Goal: Task Accomplishment & Management: Use online tool/utility

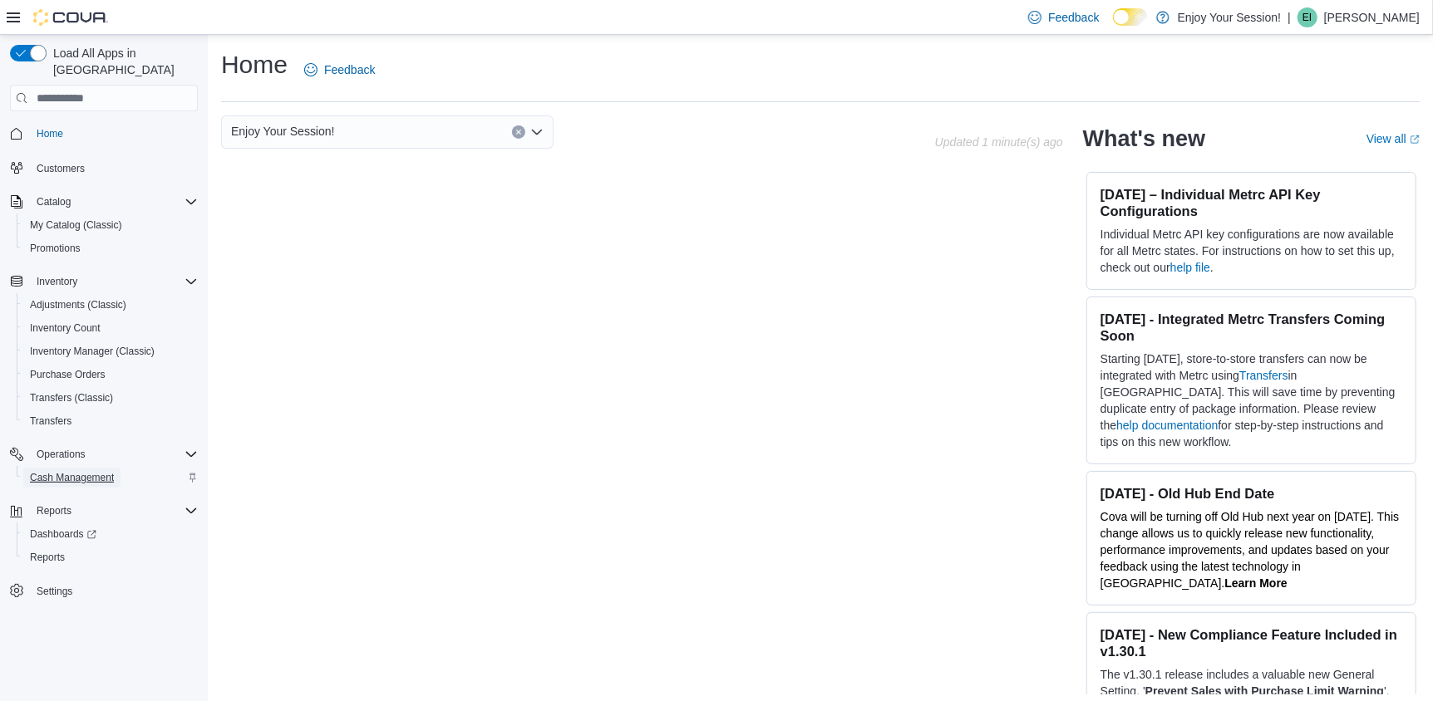
click at [70, 471] on span "Cash Management" at bounding box center [72, 477] width 84 height 13
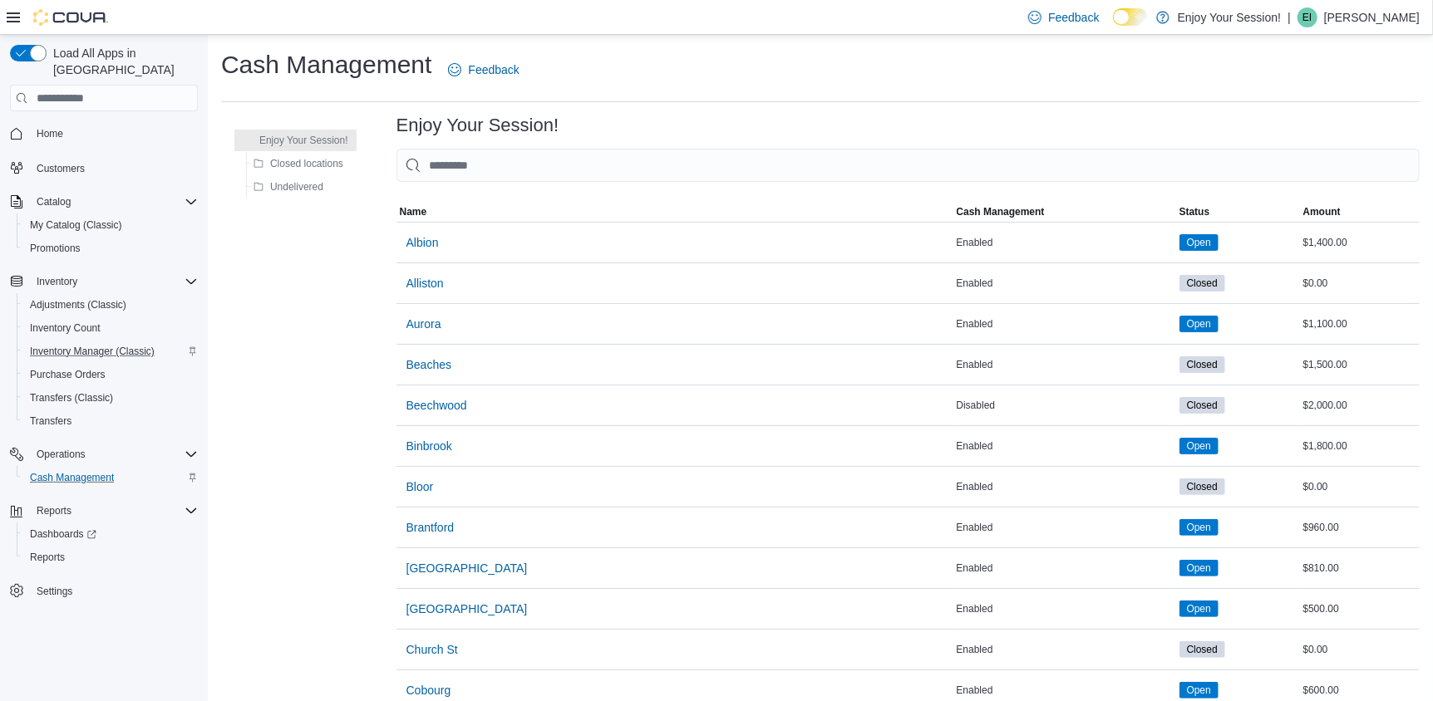
drag, startPoint x: 54, startPoint y: 538, endPoint x: 179, endPoint y: 334, distance: 238.8
click at [180, 342] on div "Inventory Manager (Classic)" at bounding box center [110, 352] width 175 height 20
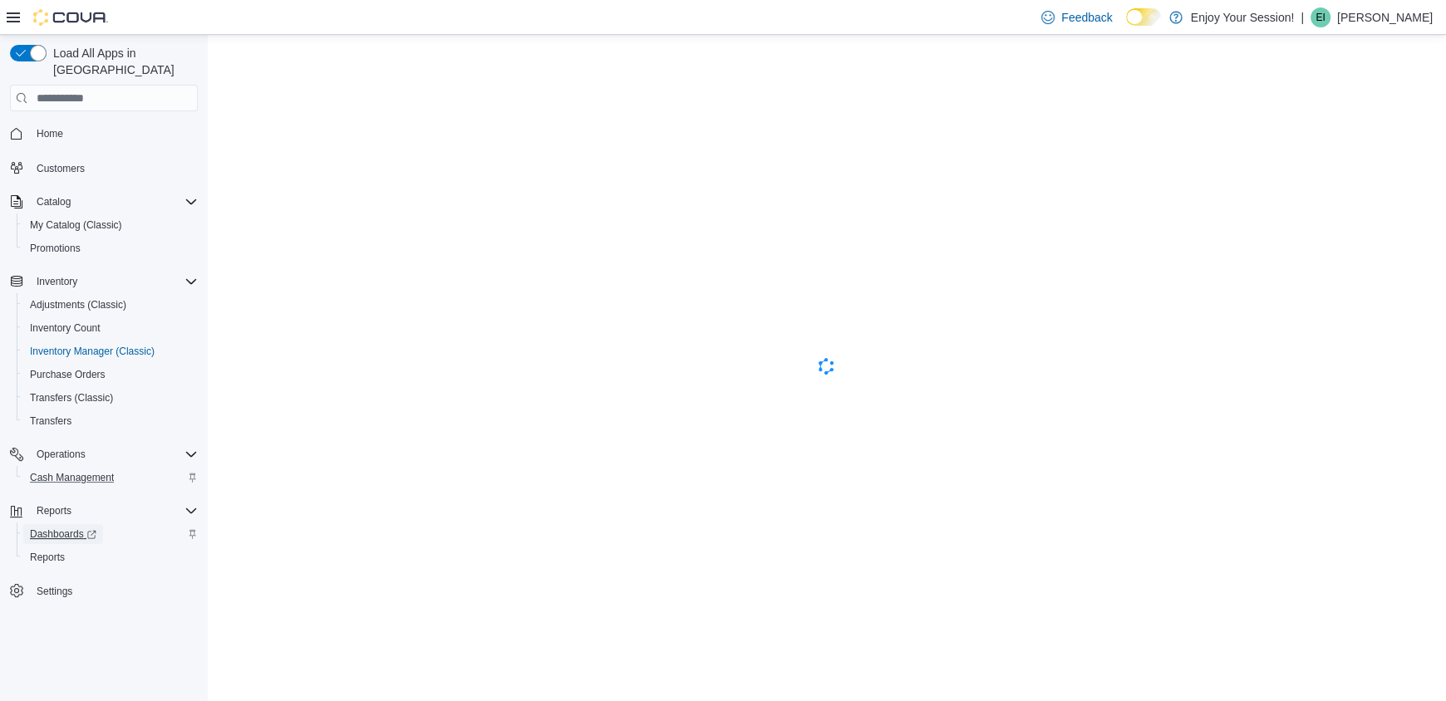
click at [50, 528] on span "Dashboards" at bounding box center [63, 534] width 66 height 13
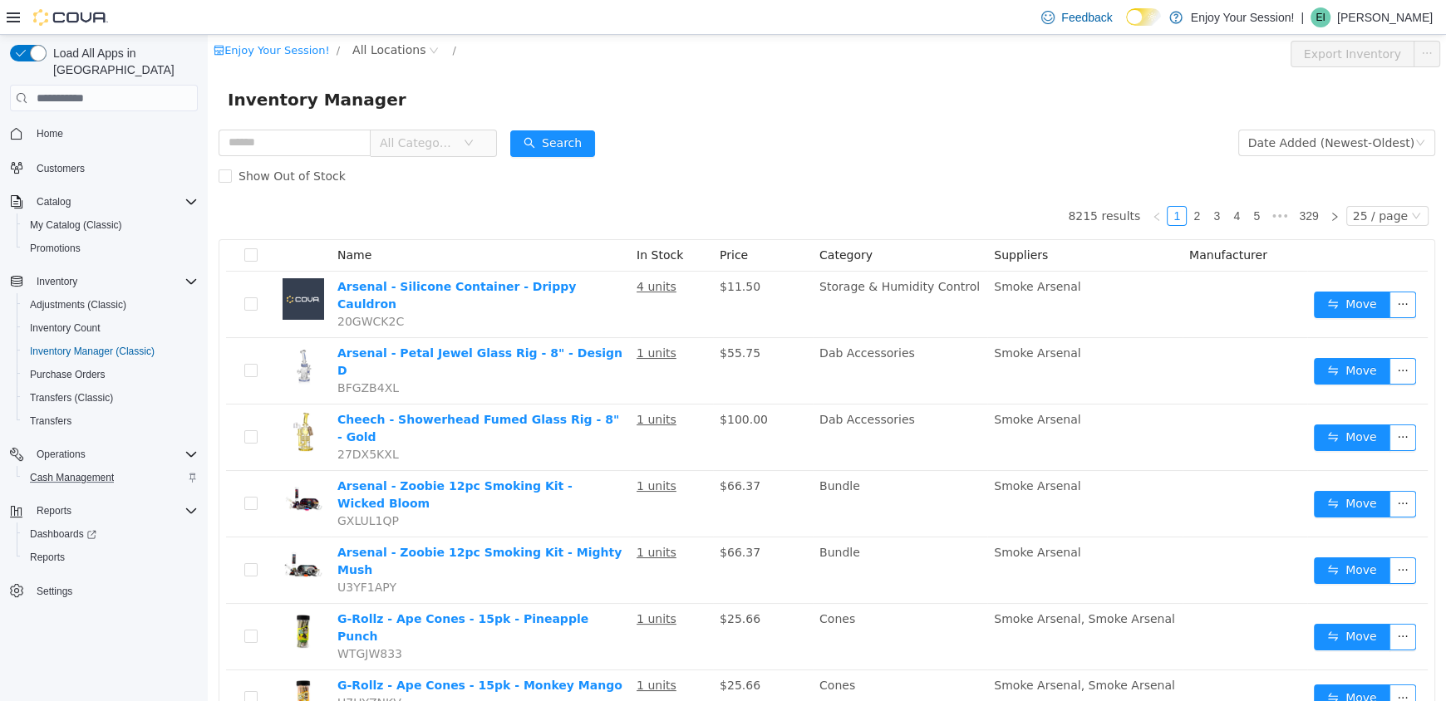
click at [72, 466] on button "Cash Management" at bounding box center [111, 477] width 188 height 23
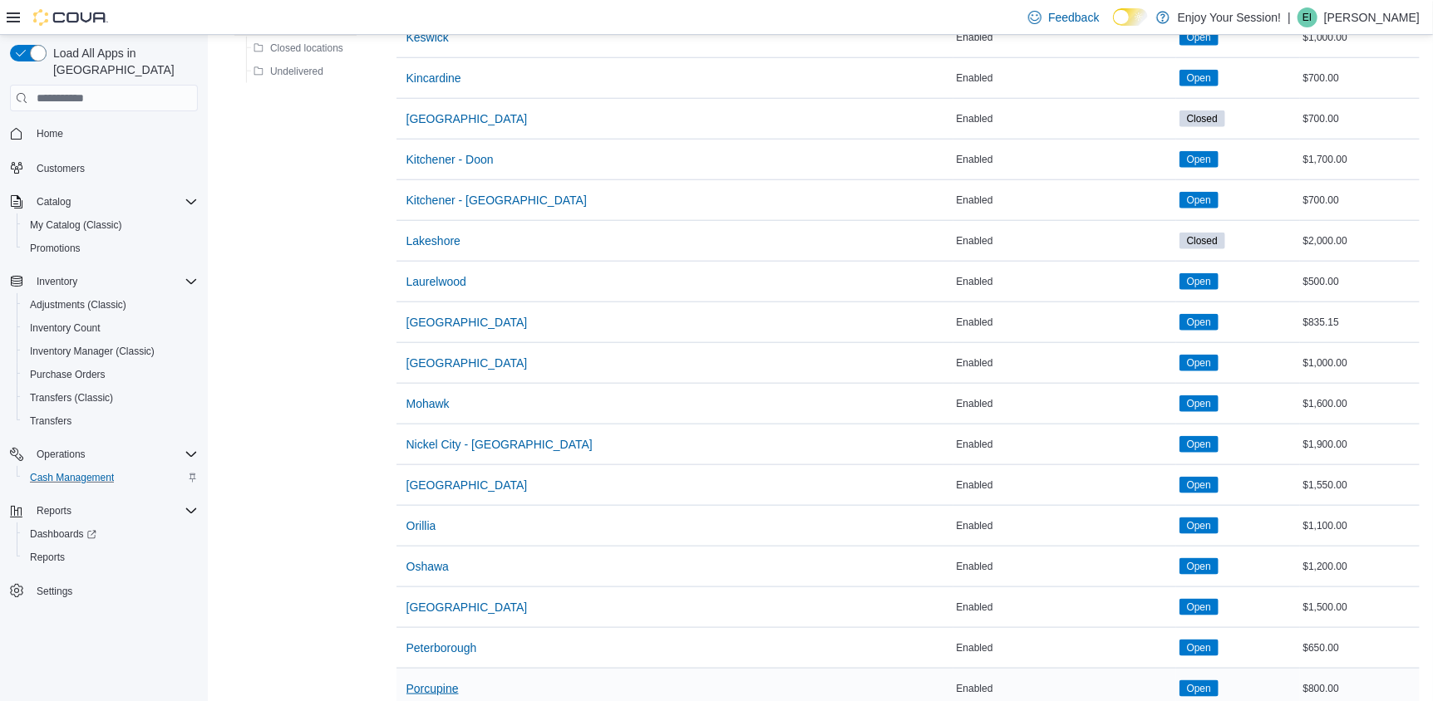
scroll to position [997, 0]
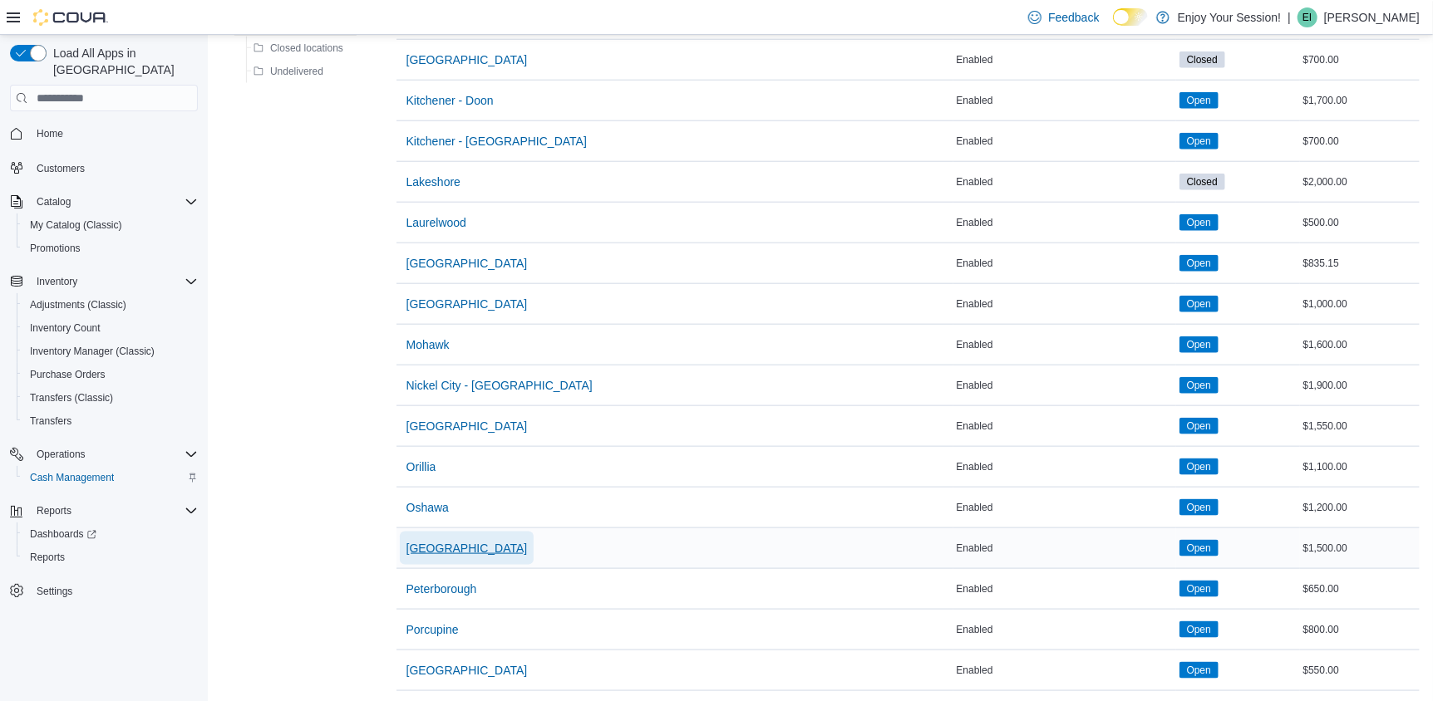
click at [422, 540] on span "[GEOGRAPHIC_DATA]" at bounding box center [466, 548] width 121 height 17
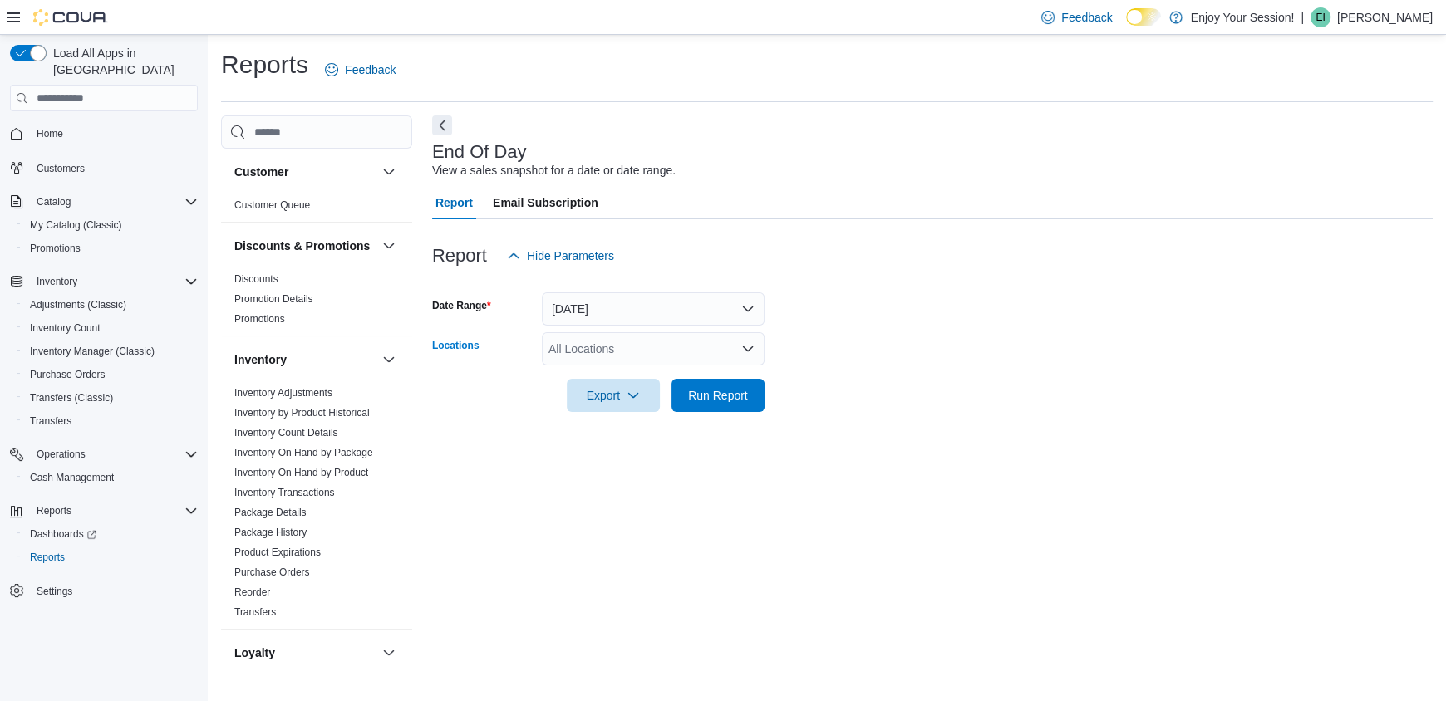
click at [573, 360] on div "All Locations" at bounding box center [653, 348] width 223 height 33
type input "***"
click at [598, 369] on span "[GEOGRAPHIC_DATA]" at bounding box center [638, 377] width 121 height 17
click at [854, 260] on div "Report Hide Parameters" at bounding box center [932, 255] width 1001 height 33
click at [723, 394] on span "Run Report" at bounding box center [718, 394] width 60 height 17
